Goal: Browse casually

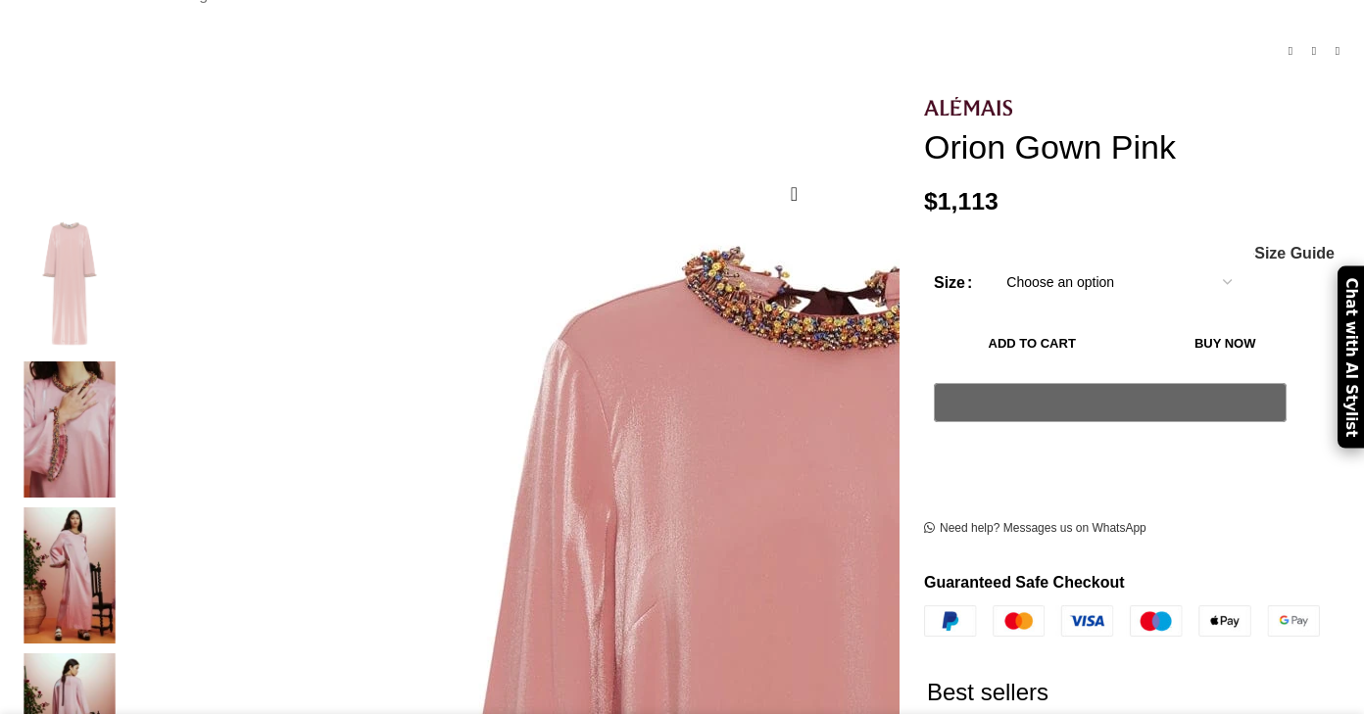
scroll to position [220, 0]
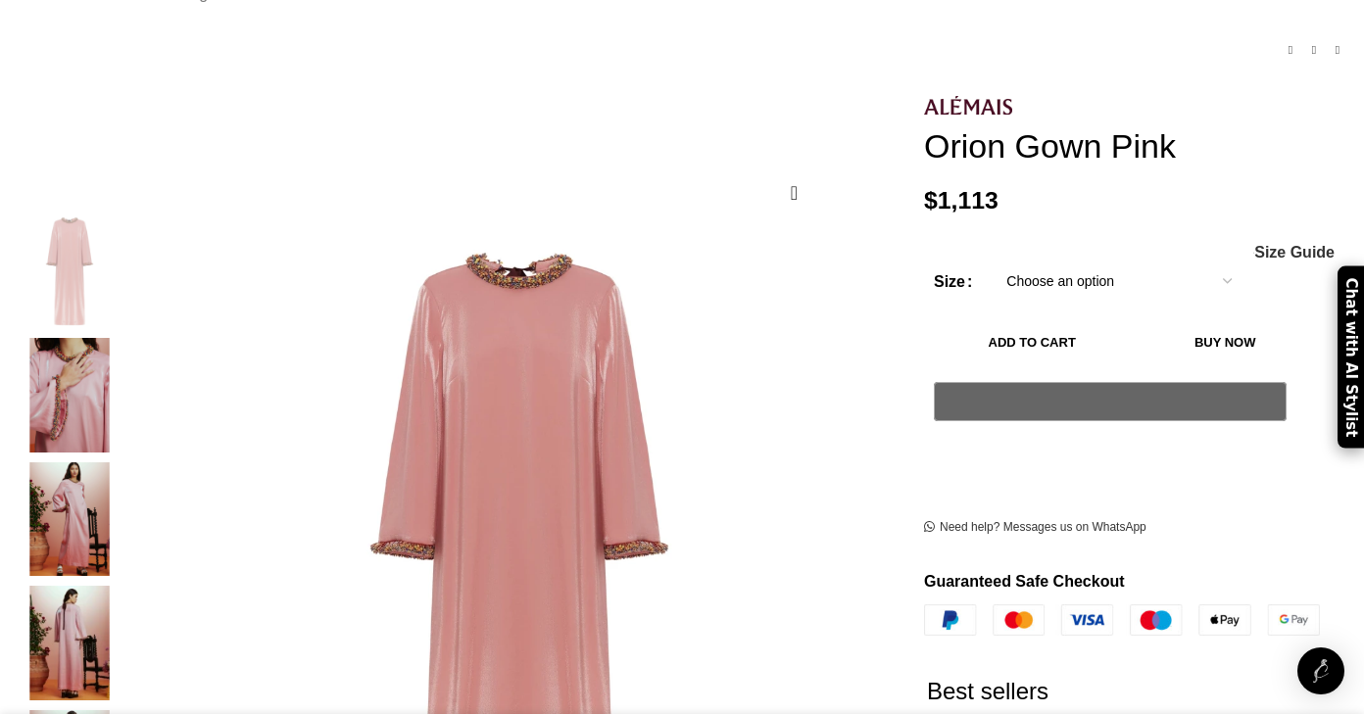
click at [129, 485] on img "3 / 5" at bounding box center [70, 519] width 120 height 115
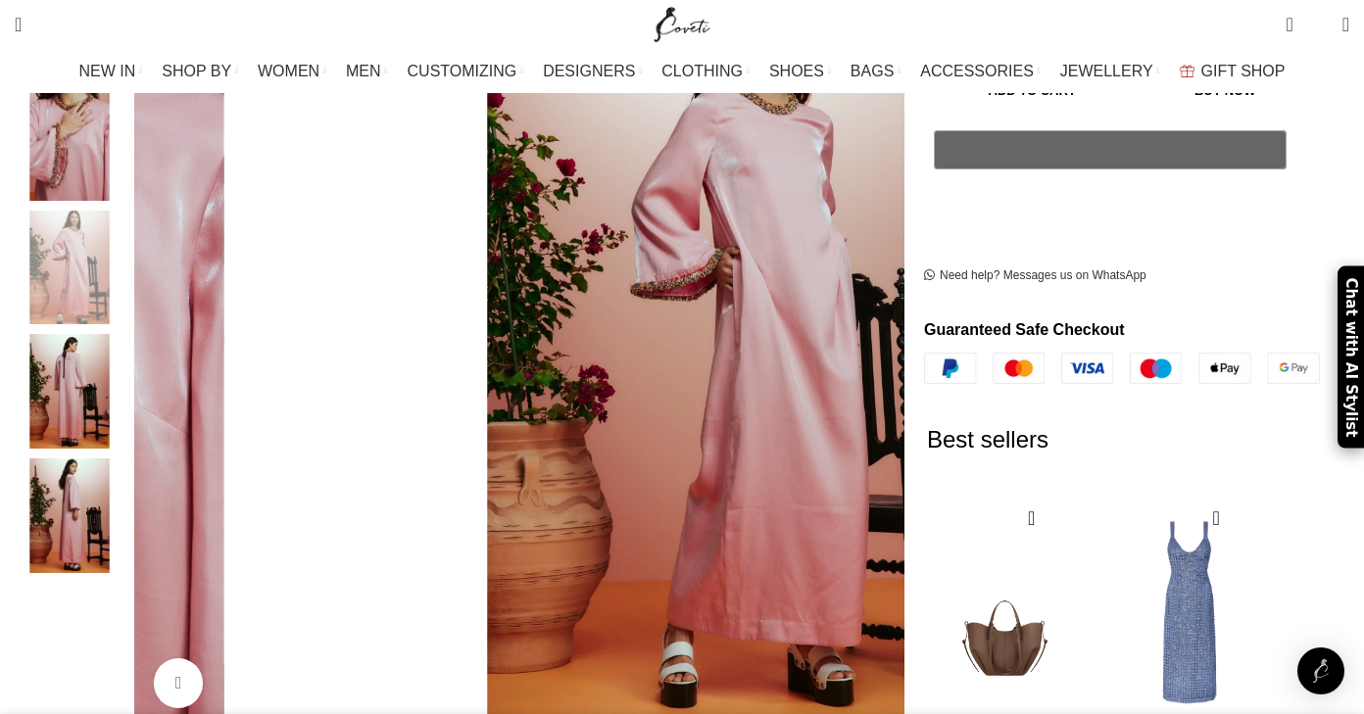
scroll to position [0, 825]
